Goal: Find specific page/section: Find specific page/section

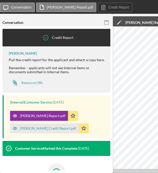
click at [103, 20] on icon "button" at bounding box center [106, 22] width 11 height 11
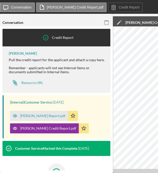
click at [104, 24] on icon "button" at bounding box center [106, 22] width 11 height 11
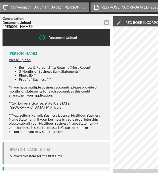
click at [105, 25] on icon "button" at bounding box center [106, 22] width 11 height 11
click at [108, 20] on icon "button" at bounding box center [106, 22] width 11 height 11
